Goal: Navigation & Orientation: Go to known website

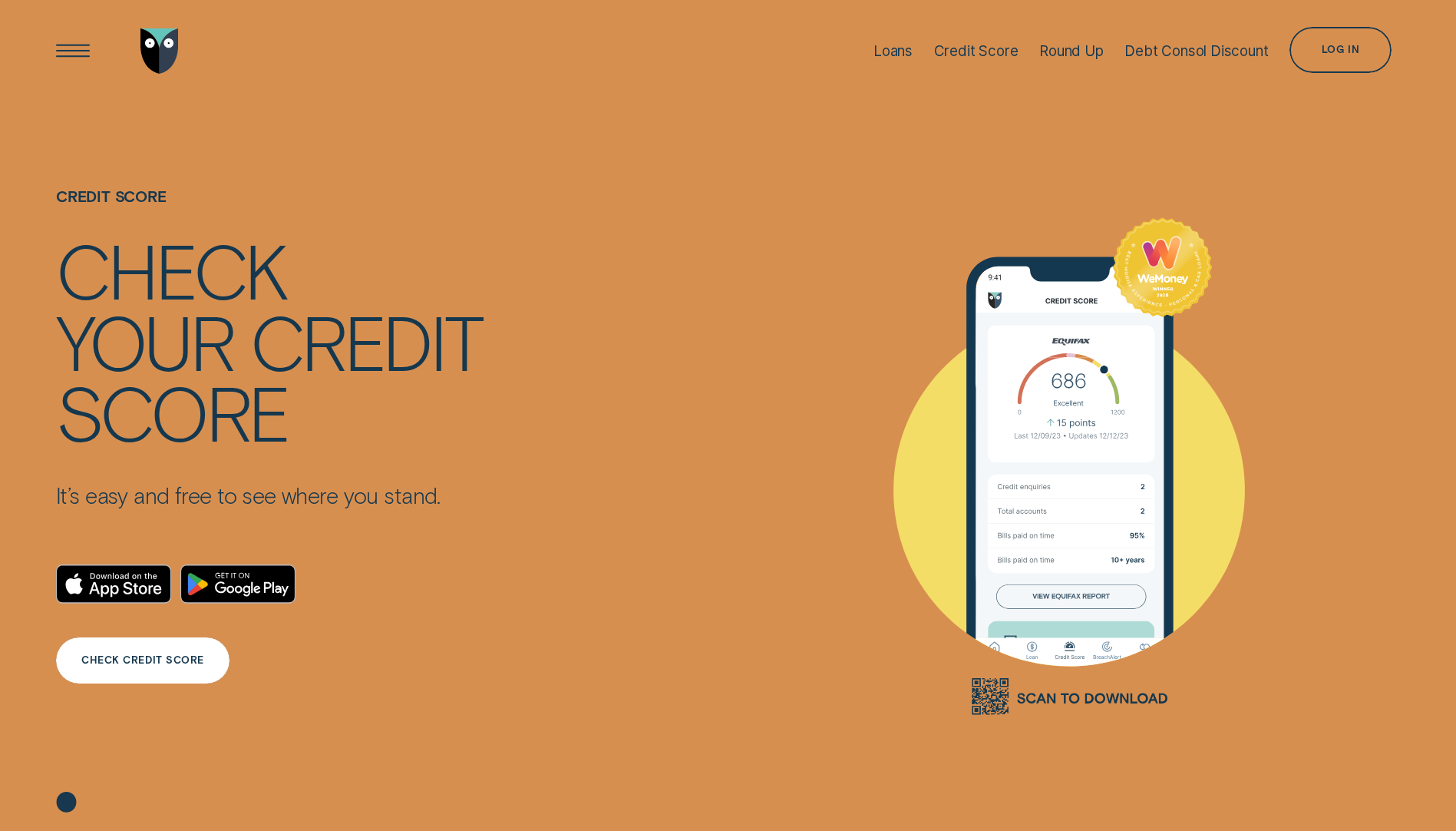
click at [136, 653] on div "CHECK CREDIT SCORE" at bounding box center [142, 660] width 173 height 46
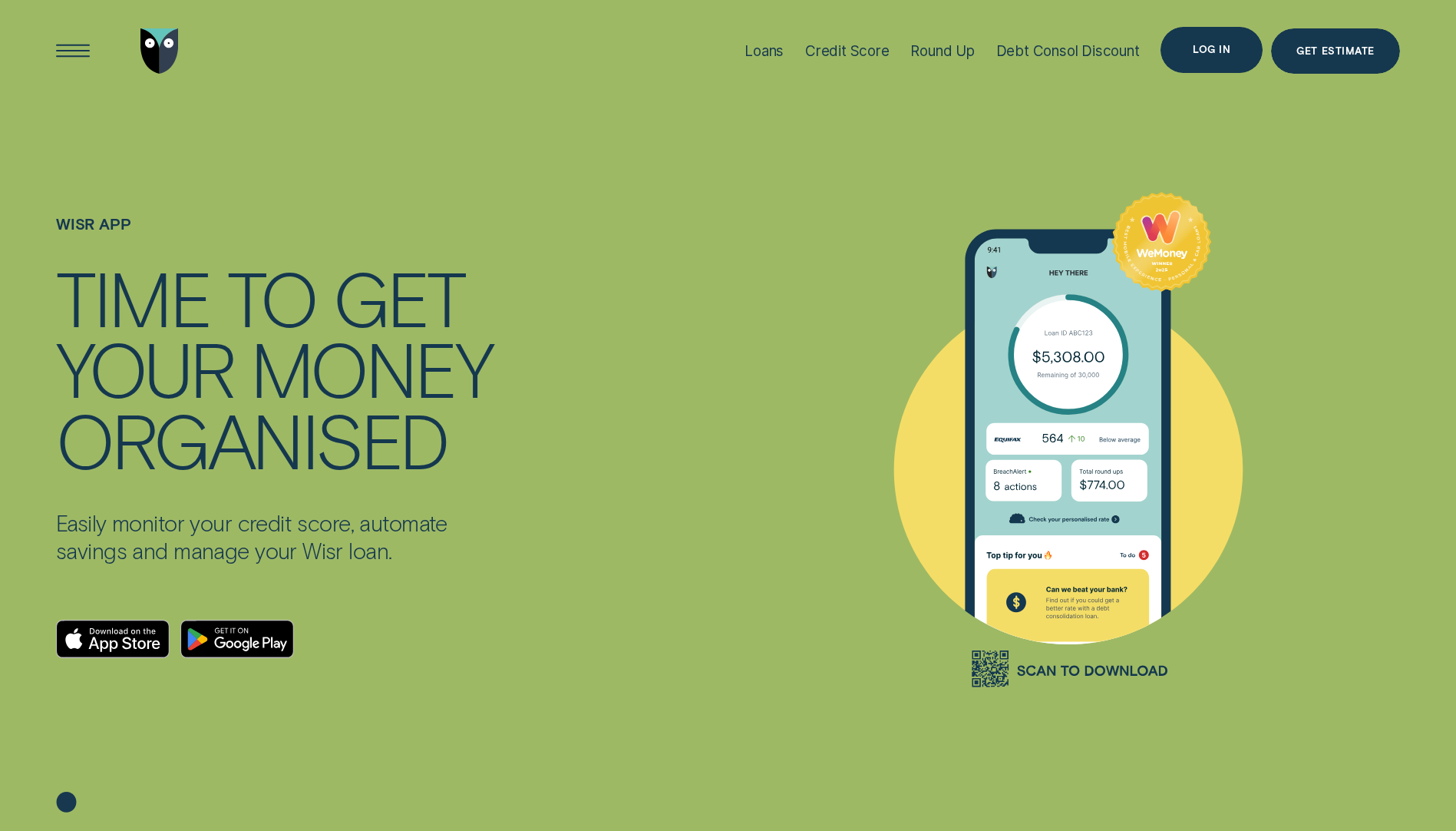
click at [1213, 41] on div "Log in" at bounding box center [1211, 50] width 102 height 46
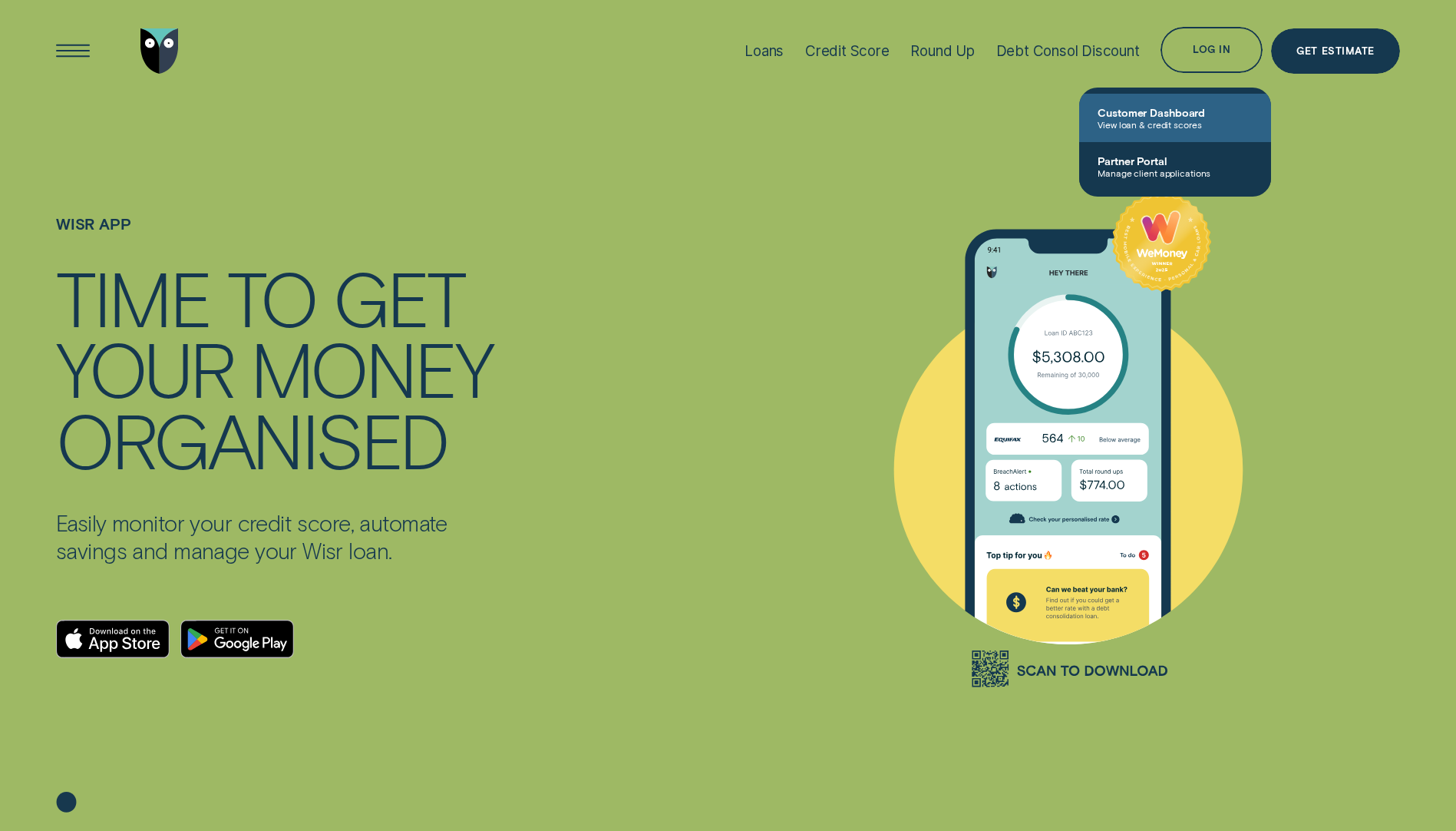
click at [1170, 113] on span "Customer Dashboard" at bounding box center [1175, 112] width 155 height 13
